Goal: Information Seeking & Learning: Check status

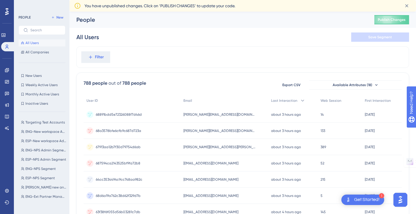
click at [103, 63] on div "Filter" at bounding box center [242, 56] width 333 height 21
click at [102, 57] on span "Filter" at bounding box center [99, 57] width 9 height 7
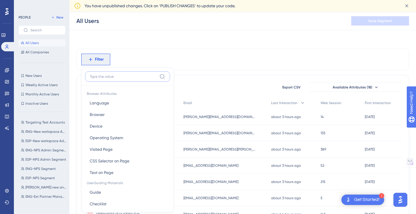
scroll to position [30, 0]
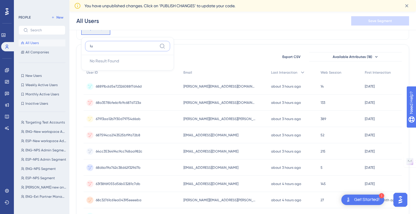
type input "l"
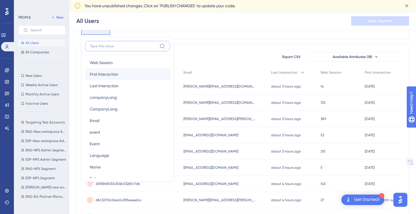
scroll to position [281, 0]
click at [109, 122] on button "Email Email" at bounding box center [127, 120] width 85 height 12
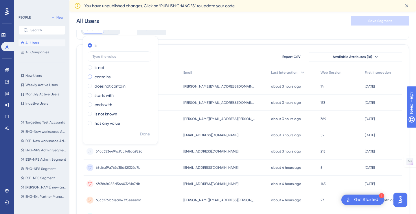
click at [99, 77] on label "contains" at bounding box center [103, 76] width 16 height 7
type input "[PERSON_NAME]"
click at [144, 132] on span "Done" at bounding box center [145, 134] width 10 height 7
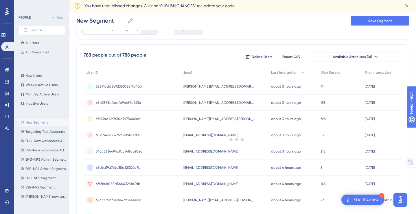
scroll to position [0, 0]
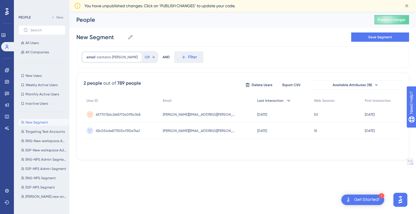
click at [286, 101] on icon at bounding box center [289, 101] width 6 height 6
click at [287, 101] on icon at bounding box center [288, 101] width 3 height 2
click at [126, 116] on span "6577013dc2665f724095b348" at bounding box center [118, 114] width 45 height 5
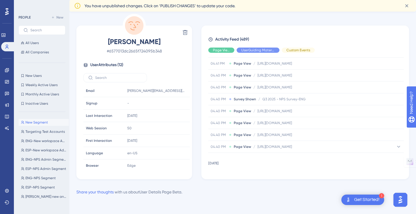
scroll to position [316, 0]
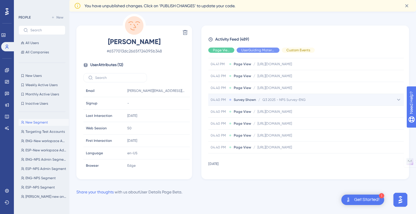
click at [268, 102] on div "04.40 PM Survey Shown / Q3 2025 - NPS Survey-ENG Q3 2025 - NPS Survey-ENG" at bounding box center [306, 100] width 196 height 12
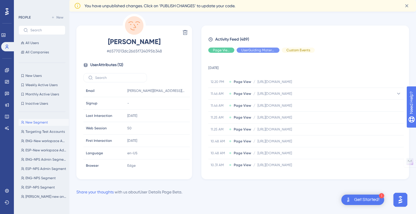
scroll to position [0, 0]
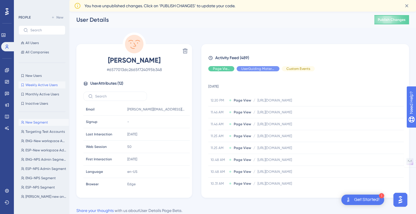
click at [51, 85] on span "Weekly Active Users" at bounding box center [41, 85] width 32 height 5
click at [46, 83] on span "Weekly Active Users" at bounding box center [41, 85] width 32 height 5
click at [6, 35] on icon at bounding box center [3, 35] width 5 height 5
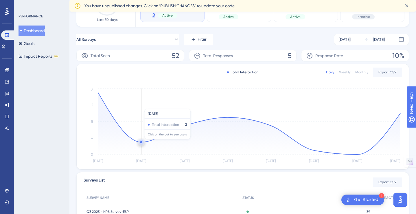
scroll to position [66, 0]
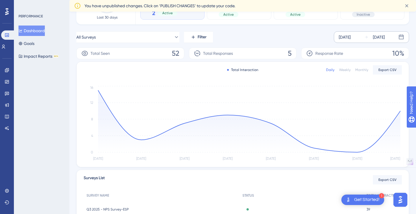
click at [403, 37] on icon at bounding box center [402, 37] width 6 height 6
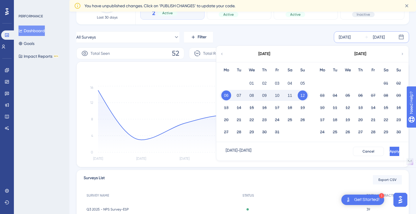
click at [222, 54] on icon at bounding box center [222, 53] width 4 height 5
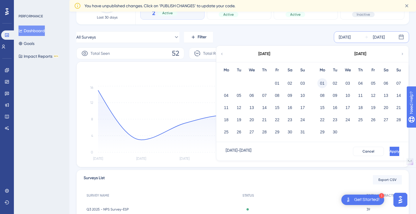
click at [324, 82] on button "01" at bounding box center [323, 83] width 10 height 10
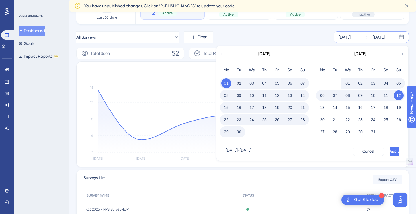
click at [400, 95] on button "12" at bounding box center [399, 95] width 10 height 10
click at [389, 152] on span "Apply" at bounding box center [394, 151] width 10 height 5
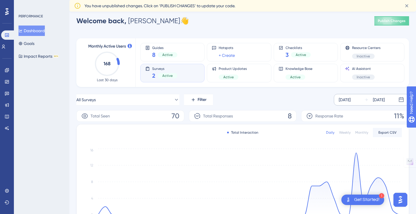
scroll to position [0, 0]
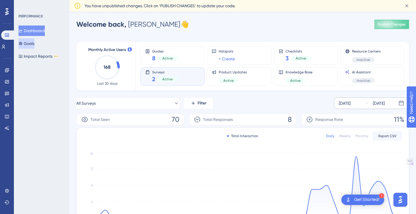
click at [31, 45] on button "Goals" at bounding box center [27, 43] width 16 height 10
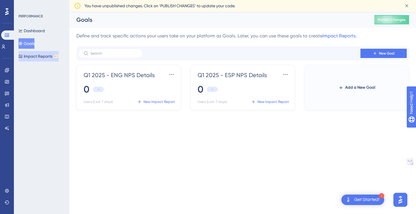
click at [37, 57] on button "Impact Reports BETA" at bounding box center [39, 56] width 40 height 10
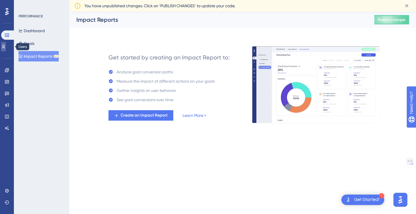
click at [6, 47] on icon at bounding box center [3, 46] width 5 height 5
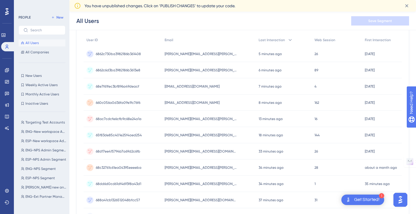
scroll to position [64, 0]
click at [5, 70] on icon at bounding box center [7, 70] width 4 height 4
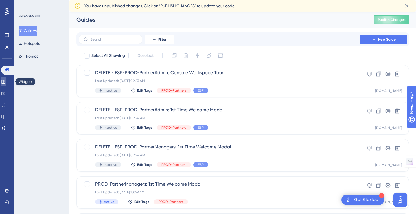
click at [6, 85] on link at bounding box center [3, 81] width 5 height 9
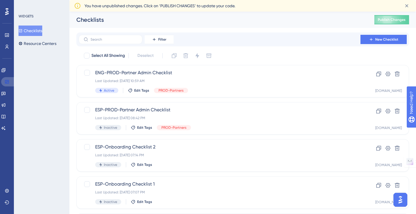
click at [6, 85] on link at bounding box center [8, 81] width 14 height 9
click at [7, 79] on link at bounding box center [8, 81] width 14 height 9
click at [7, 37] on icon at bounding box center [7, 35] width 5 height 5
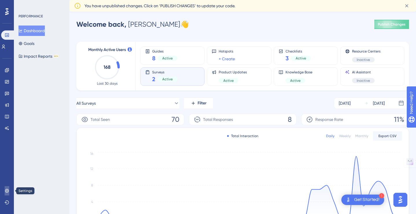
click at [7, 190] on icon at bounding box center [7, 190] width 4 height 4
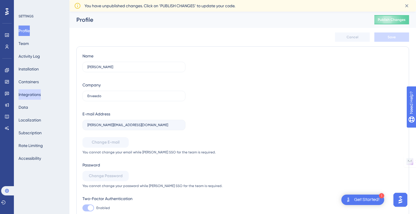
click at [38, 96] on button "Integrations" at bounding box center [30, 94] width 22 height 10
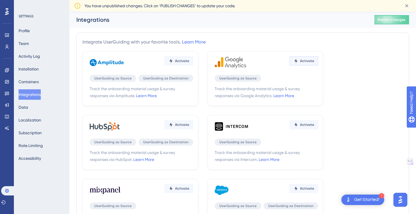
click at [301, 62] on span "Activate" at bounding box center [307, 60] width 14 height 5
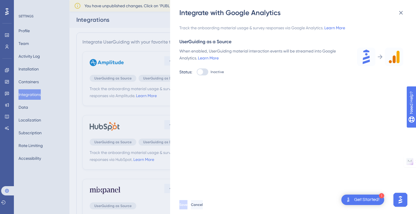
click at [202, 71] on div at bounding box center [200, 72] width 6 height 6
click at [197, 72] on input "Inactive" at bounding box center [197, 72] width 0 height 0
checkbox input "true"
click at [188, 203] on span "Save" at bounding box center [184, 204] width 8 height 5
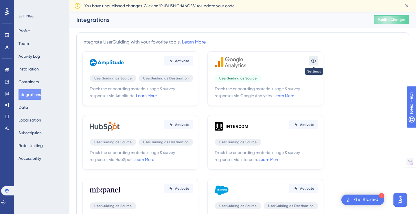
click at [314, 61] on icon at bounding box center [313, 60] width 5 height 5
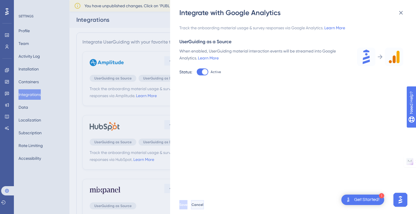
click at [204, 202] on button "Cancel" at bounding box center [197, 204] width 13 height 9
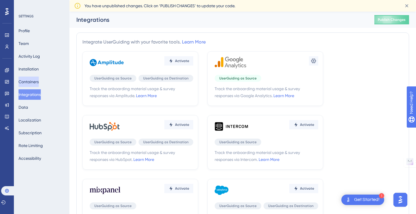
click at [36, 80] on button "Containers" at bounding box center [29, 81] width 20 height 10
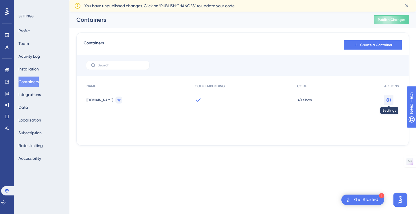
click at [389, 98] on icon at bounding box center [389, 100] width 6 height 6
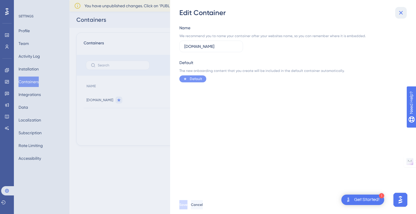
click at [400, 10] on icon at bounding box center [401, 12] width 7 height 7
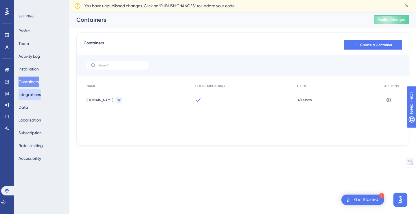
click at [25, 96] on button "Integrations" at bounding box center [30, 94] width 22 height 10
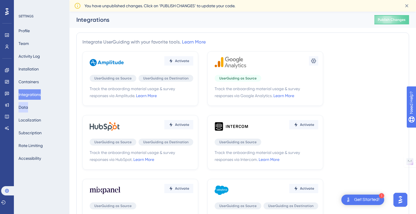
click at [26, 109] on button "Data" at bounding box center [24, 107] width 10 height 10
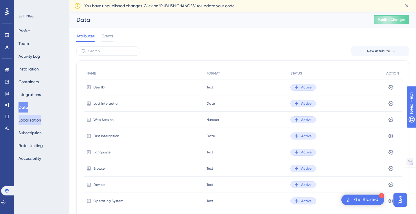
click at [28, 120] on button "Localization" at bounding box center [30, 120] width 23 height 10
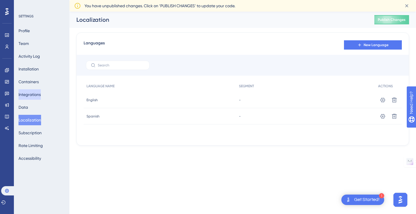
click at [34, 97] on button "Integrations" at bounding box center [30, 94] width 22 height 10
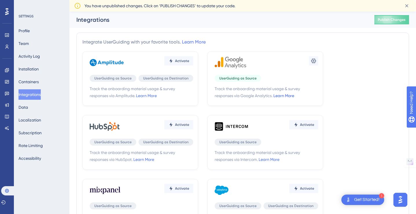
click at [289, 93] on link "Learn More" at bounding box center [284, 95] width 21 height 5
click at [315, 58] on icon at bounding box center [314, 61] width 6 height 6
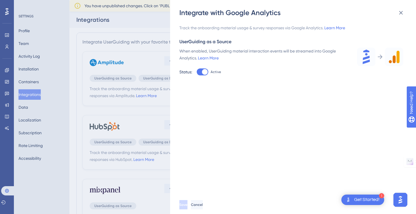
click at [197, 69] on div at bounding box center [203, 71] width 12 height 7
click at [197, 72] on input "Active" at bounding box center [197, 72] width 0 height 0
checkbox input "false"
click at [189, 205] on button "Save" at bounding box center [183, 204] width 9 height 9
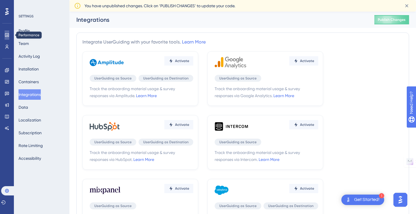
click at [8, 34] on icon at bounding box center [7, 35] width 5 height 5
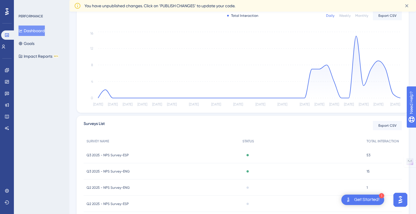
scroll to position [149, 0]
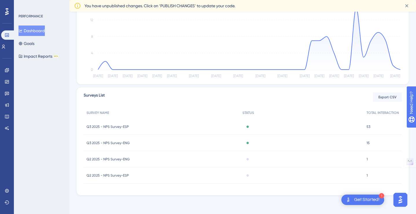
click at [119, 141] on span "Q3 2025 - NPS Survey-ENG" at bounding box center [108, 142] width 43 height 5
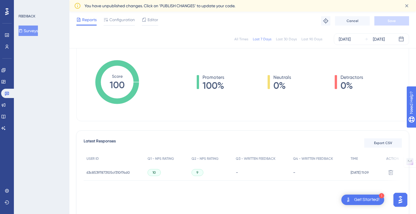
scroll to position [96, 0]
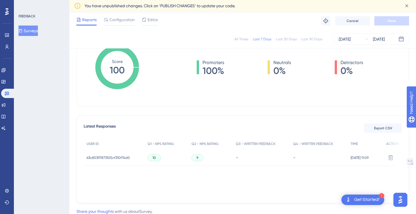
click at [155, 156] on div "10" at bounding box center [154, 157] width 13 height 7
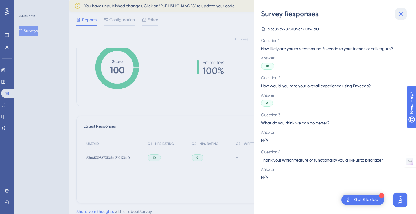
click at [401, 14] on icon at bounding box center [401, 14] width 4 height 4
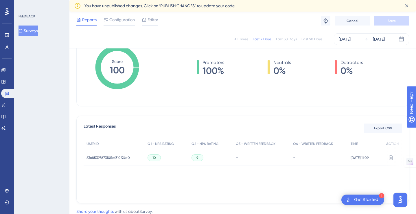
click at [108, 157] on span "63c85397873105cf310f74d0" at bounding box center [108, 157] width 43 height 5
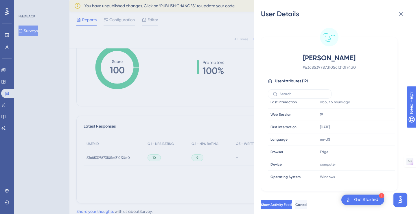
scroll to position [0, 0]
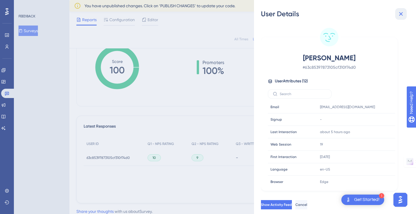
click at [402, 12] on icon at bounding box center [401, 14] width 4 height 4
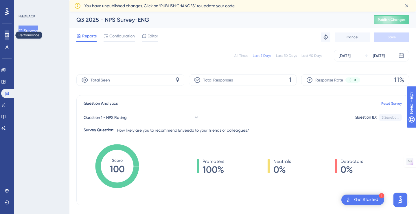
click at [9, 39] on link at bounding box center [7, 34] width 5 height 9
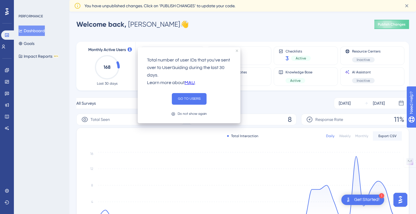
click at [236, 49] on div "Total number of user IDs that you've sent over to UserGuiding during the last 3…" at bounding box center [189, 85] width 103 height 76
click at [238, 51] on icon "close tooltip" at bounding box center [237, 51] width 2 height 2
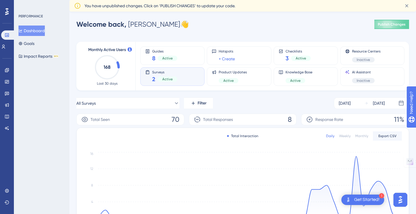
click at [179, 77] on div "Surveys 2 Active" at bounding box center [172, 76] width 54 height 13
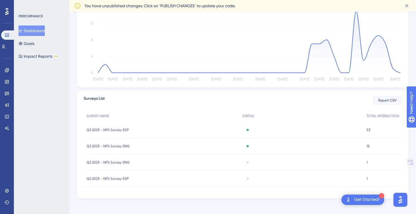
scroll to position [149, 0]
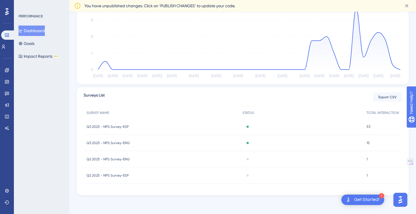
click at [120, 127] on span "Q3 2025 - NPS Survey-ESP" at bounding box center [108, 126] width 42 height 5
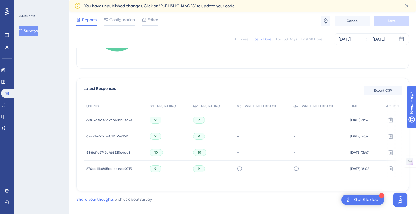
scroll to position [142, 0]
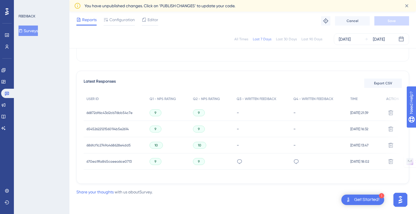
click at [112, 111] on span "66872df6c43d2cb76bb54c7e" at bounding box center [110, 112] width 46 height 5
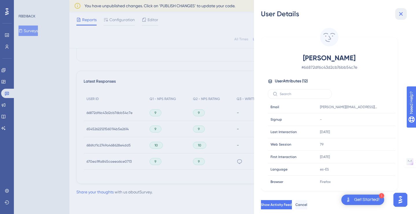
click at [402, 13] on icon at bounding box center [401, 14] width 4 height 4
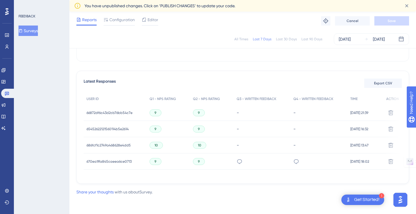
click at [129, 128] on span "65452622121560114b5e2614" at bounding box center [108, 129] width 42 height 5
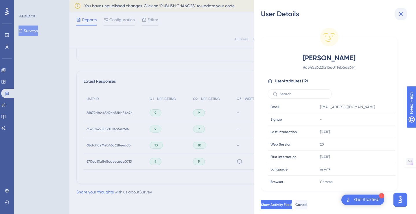
click at [404, 13] on icon at bounding box center [401, 13] width 7 height 7
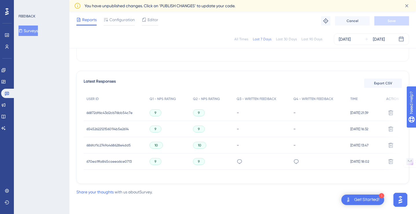
scroll to position [143, 0]
click at [122, 143] on span "686fcf1c2749a468628e4dd5" at bounding box center [109, 145] width 44 height 5
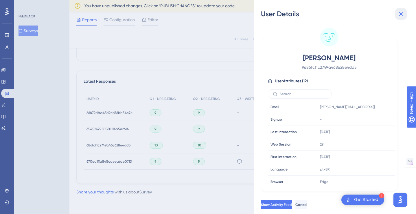
click at [402, 13] on icon at bounding box center [401, 14] width 4 height 4
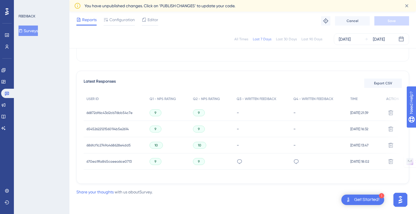
click at [115, 160] on span "670ea1ffa845caeea6ce0713" at bounding box center [109, 161] width 45 height 5
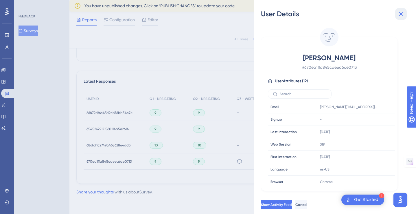
click at [401, 12] on icon at bounding box center [401, 13] width 7 height 7
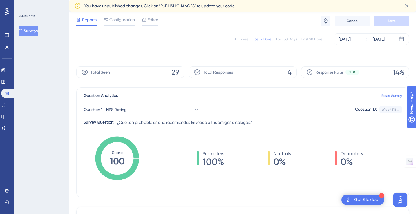
scroll to position [0, 0]
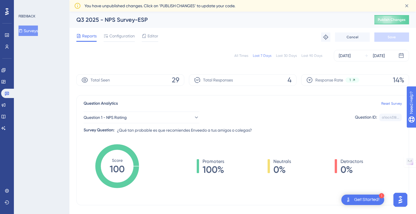
click at [85, 36] on span "Reports" at bounding box center [89, 35] width 14 height 7
click at [36, 31] on button "Surveys" at bounding box center [28, 30] width 19 height 10
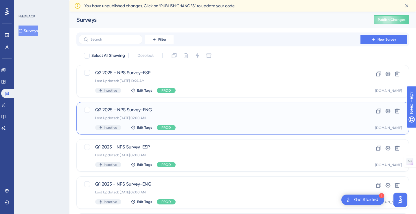
click at [188, 112] on span "Q2 2025 - NPS Survey-ENG" at bounding box center [219, 109] width 249 height 7
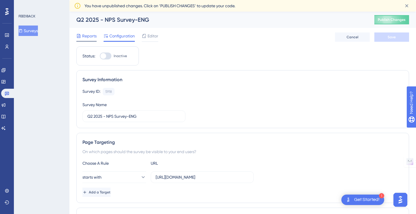
click at [93, 36] on span "Reports" at bounding box center [89, 35] width 14 height 7
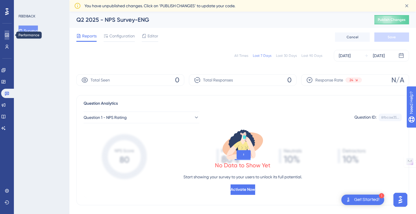
click at [9, 36] on link at bounding box center [7, 34] width 5 height 9
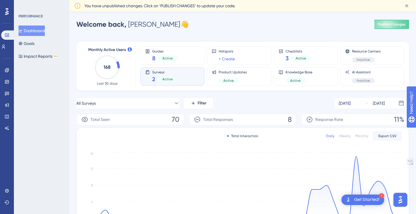
click at [185, 76] on div "Surveys 2 Active" at bounding box center [172, 76] width 54 height 13
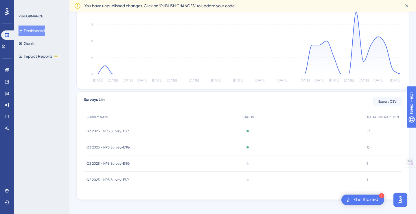
scroll to position [149, 0]
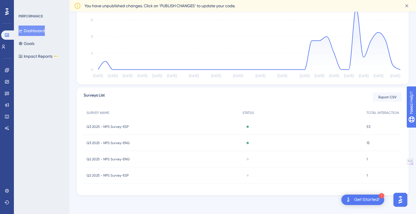
click at [123, 142] on span "Q3 2025 - NPS Survey-ENG" at bounding box center [108, 142] width 43 height 5
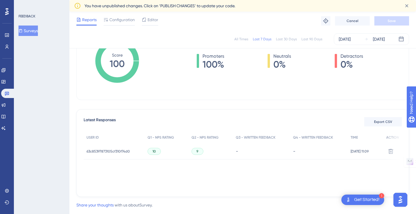
scroll to position [116, 0]
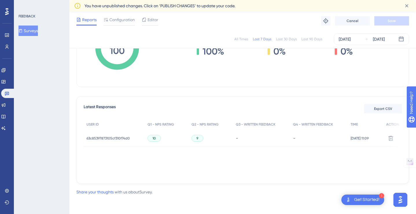
click at [130, 137] on div "63c85397873105cf310f74d0 63c85397873105cf310f74d0" at bounding box center [114, 138] width 61 height 16
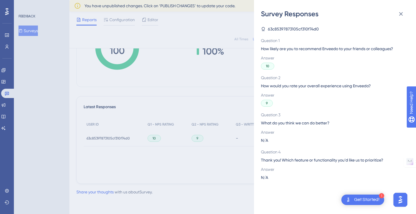
click at [204, 156] on div "Survey Responses 63c85397873105cf310f74d0 Question 1 How likely are you to reco…" at bounding box center [208, 107] width 416 height 214
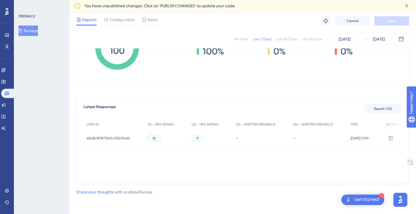
click at [115, 137] on span "63c85397873105cf310f74d0" at bounding box center [108, 138] width 43 height 5
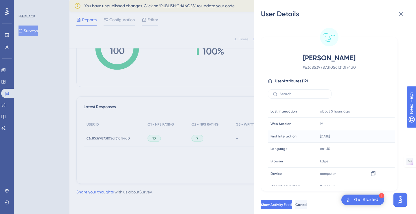
scroll to position [0, 0]
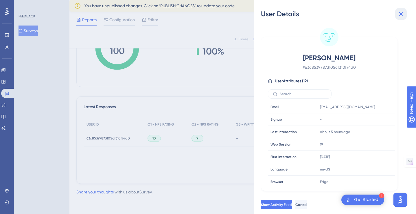
click at [402, 14] on icon at bounding box center [401, 14] width 4 height 4
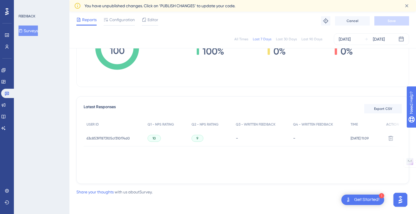
click at [196, 135] on div "9" at bounding box center [198, 138] width 12 height 7
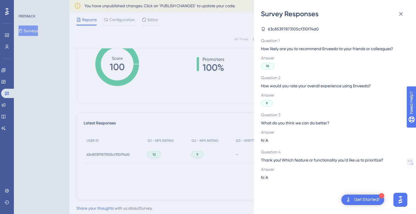
scroll to position [116, 0]
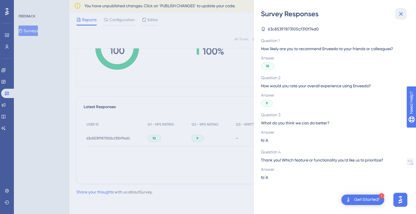
click at [403, 13] on icon at bounding box center [401, 13] width 7 height 7
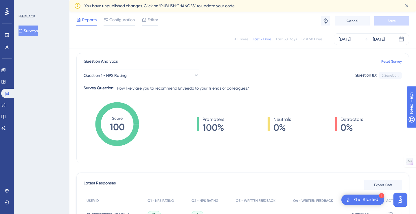
scroll to position [99, 0]
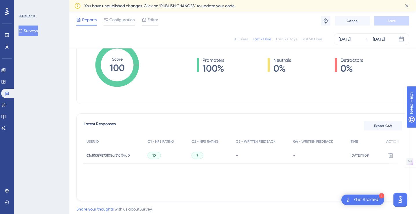
click at [355, 155] on span "[DATE] 11:09" at bounding box center [360, 155] width 18 height 5
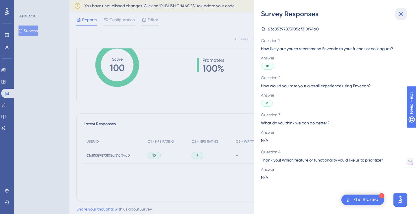
click at [402, 15] on icon at bounding box center [401, 13] width 7 height 7
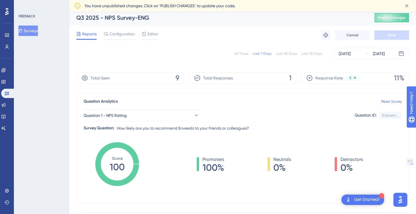
scroll to position [0, 0]
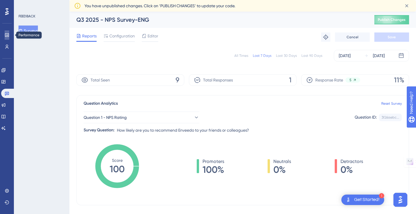
click at [6, 34] on icon at bounding box center [7, 35] width 5 height 5
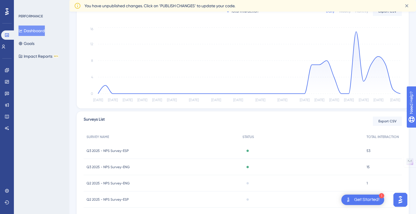
scroll to position [149, 0]
